Goal: Communication & Community: Answer question/provide support

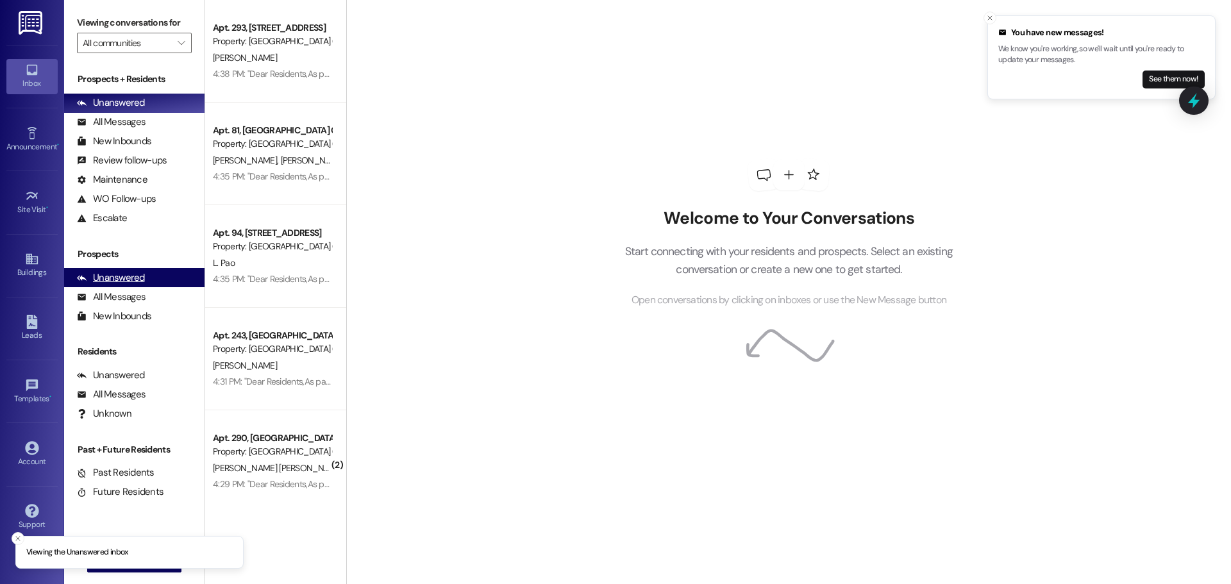
click at [99, 280] on div "Unanswered" at bounding box center [111, 277] width 68 height 13
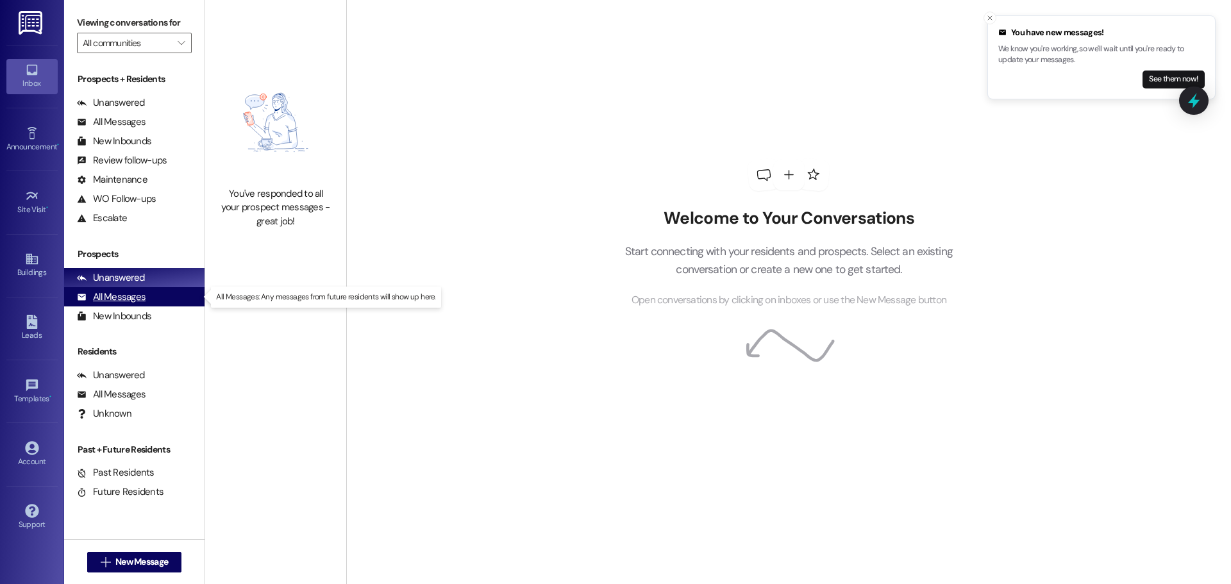
click at [155, 295] on div "All Messages (undefined)" at bounding box center [134, 296] width 140 height 19
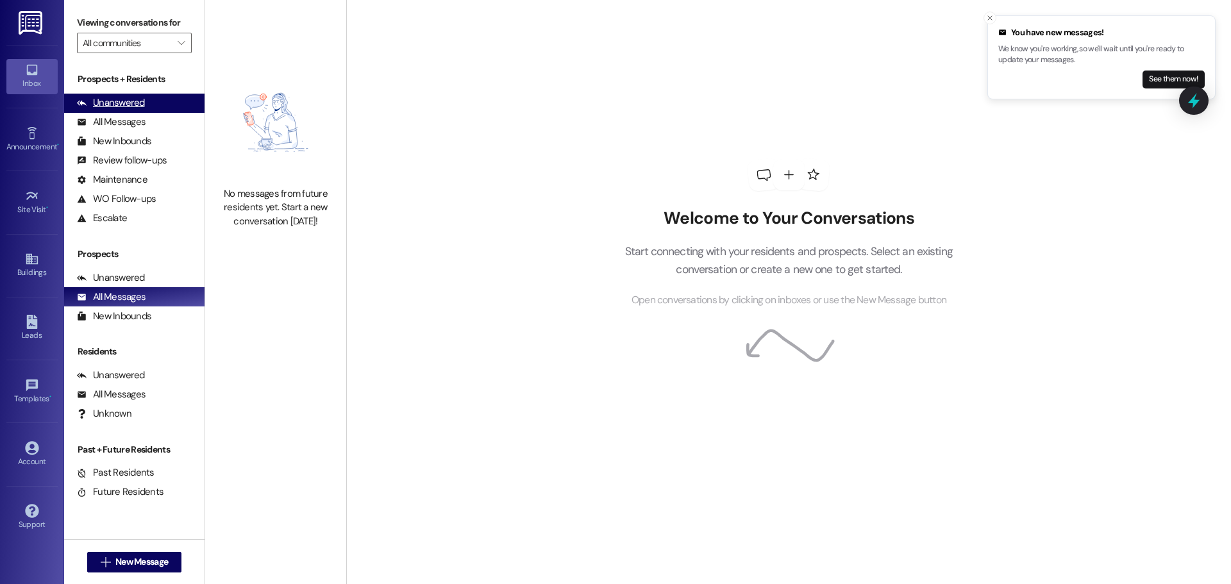
click at [108, 95] on div "Unanswered (0)" at bounding box center [134, 103] width 140 height 19
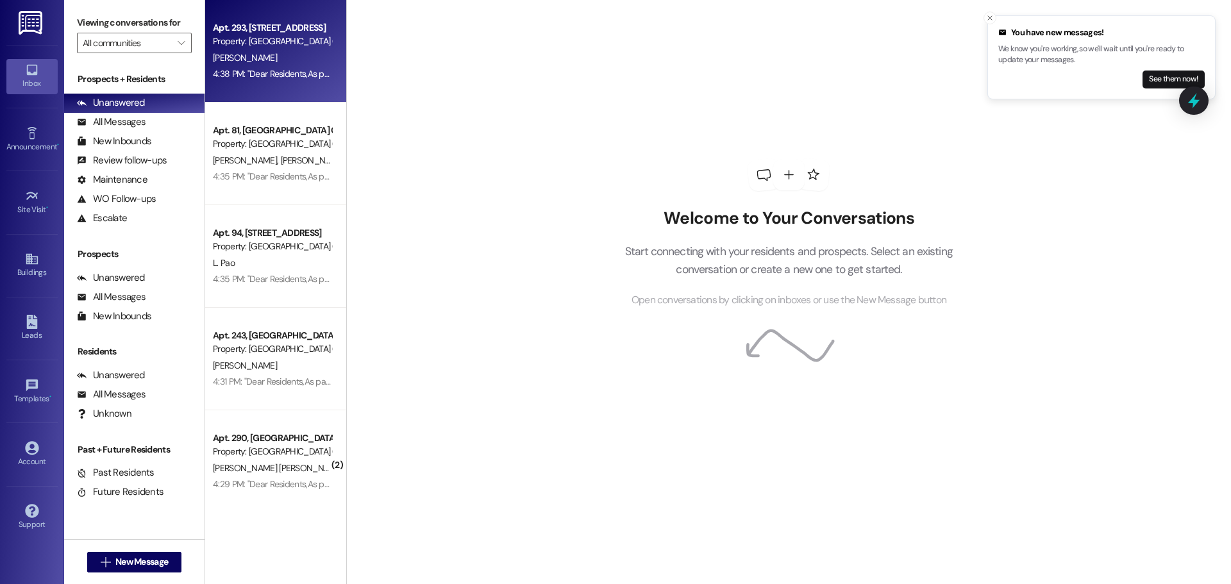
click at [294, 57] on div "[PERSON_NAME]" at bounding box center [272, 58] width 121 height 16
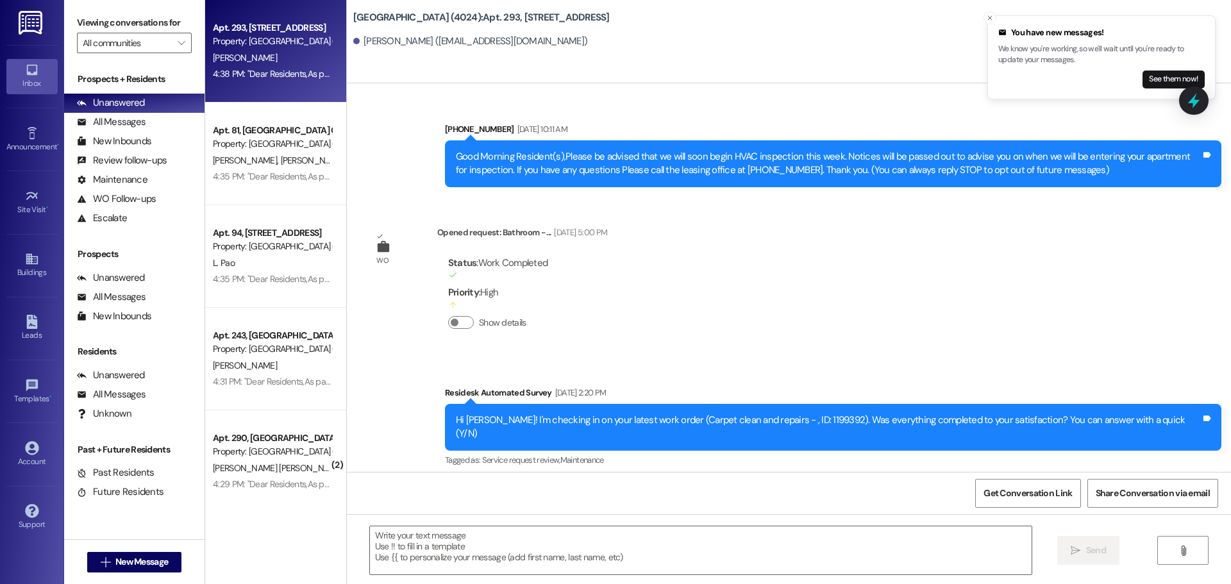
scroll to position [19451, 0]
